Goal: Task Accomplishment & Management: Manage account settings

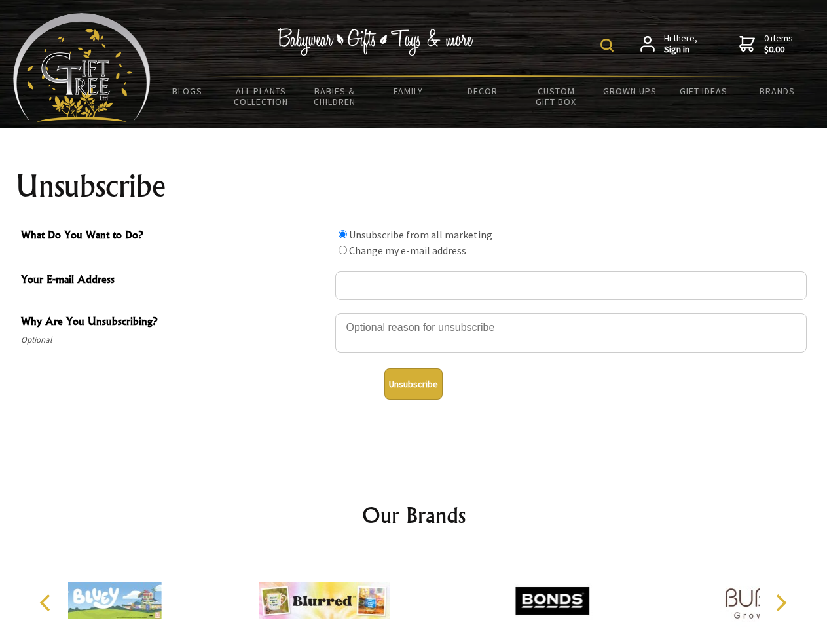
click at [609, 45] on img at bounding box center [606, 45] width 13 height 13
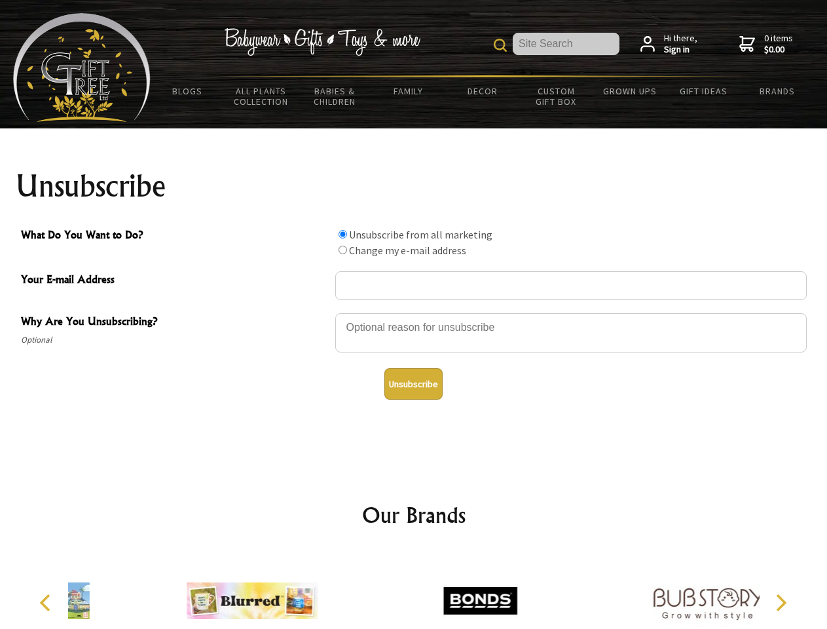
click at [414, 312] on div at bounding box center [570, 335] width 471 height 46
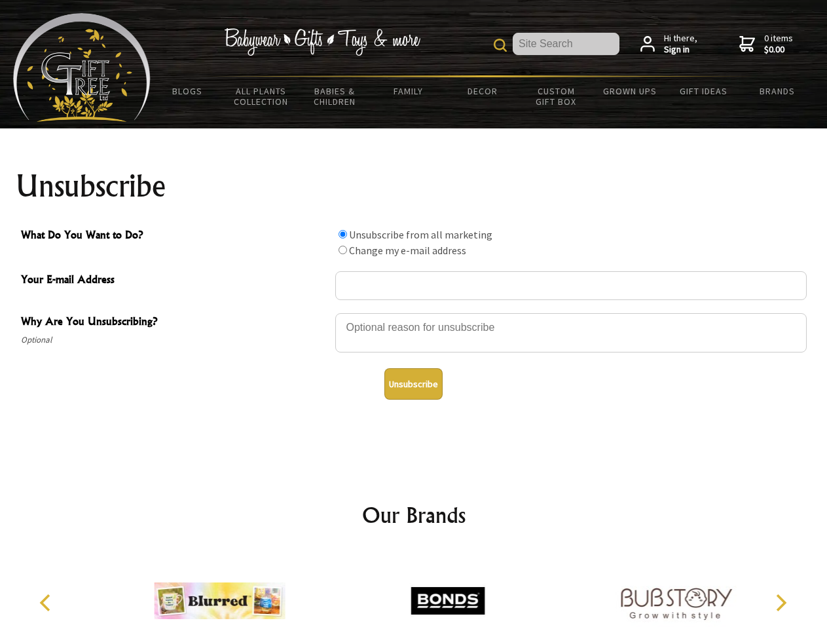
click at [342, 234] on input "What Do You Want to Do?" at bounding box center [343, 234] width 9 height 9
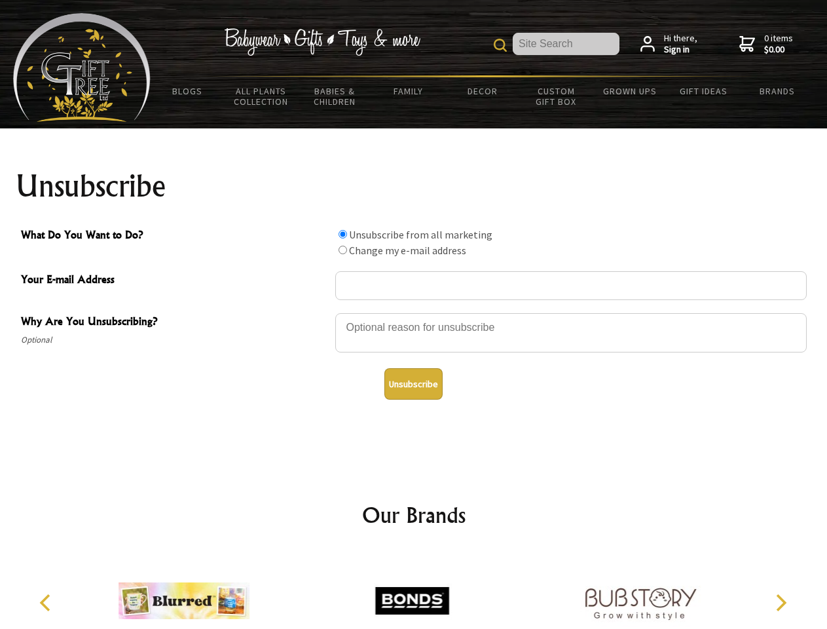
click at [342, 249] on input "What Do You Want to Do?" at bounding box center [343, 250] width 9 height 9
radio input "true"
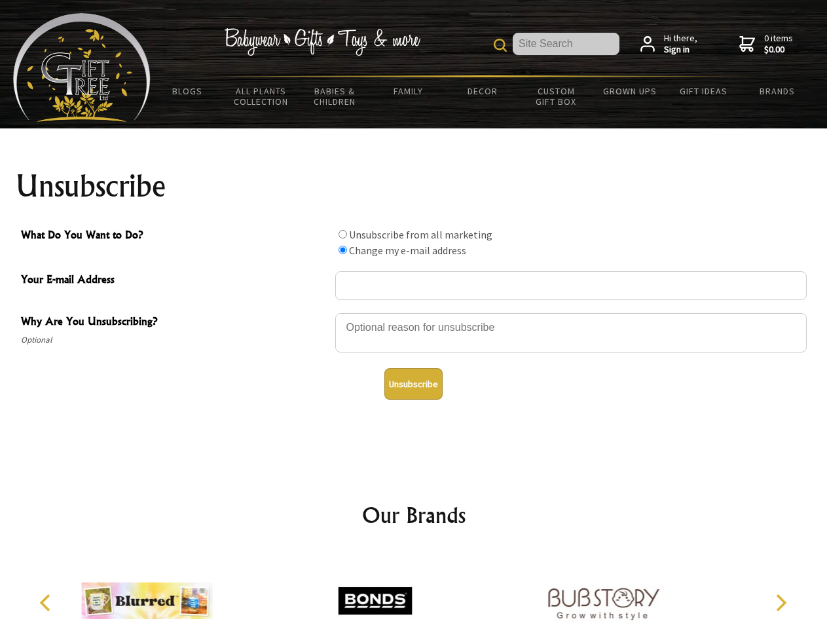
click at [413, 384] on button "Unsubscribe" at bounding box center [413, 383] width 58 height 31
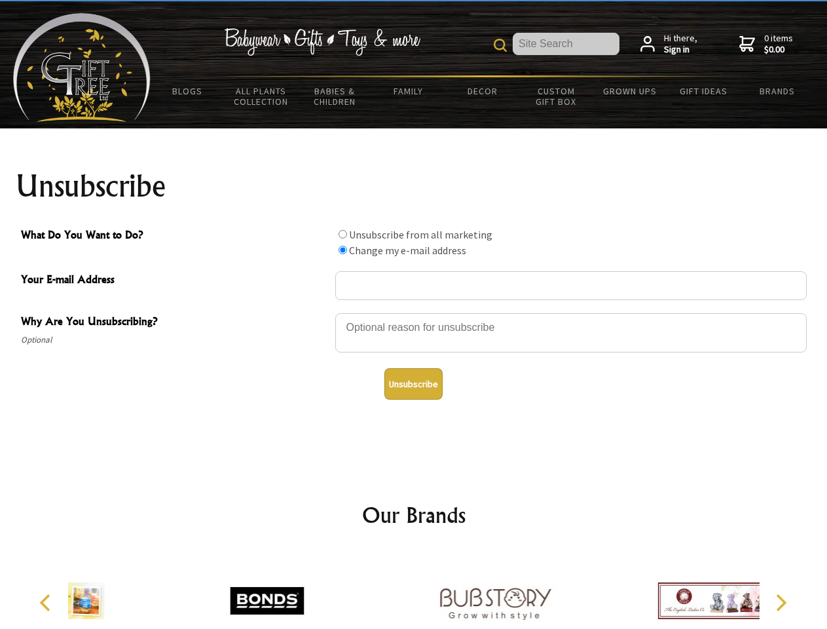
click at [414, 590] on div at bounding box center [495, 602] width 228 height 102
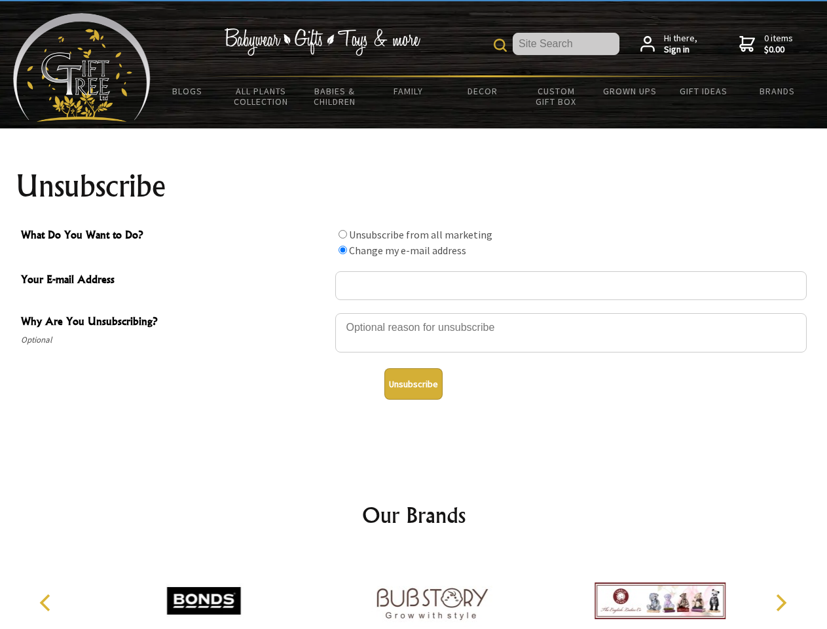
click at [47, 602] on icon "Previous" at bounding box center [46, 602] width 17 height 17
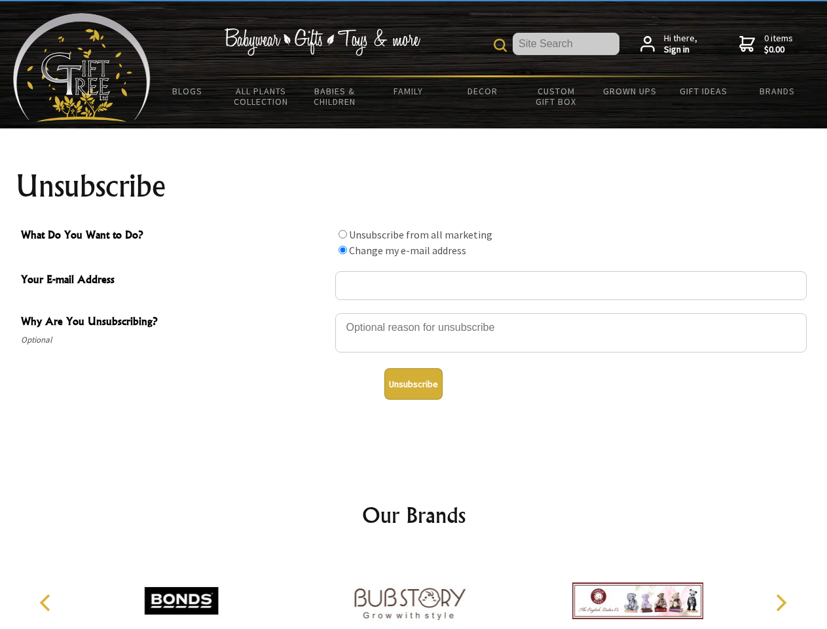
click at [781, 602] on icon "Next" at bounding box center [779, 602] width 17 height 17
